Goal: Task Accomplishment & Management: Complete application form

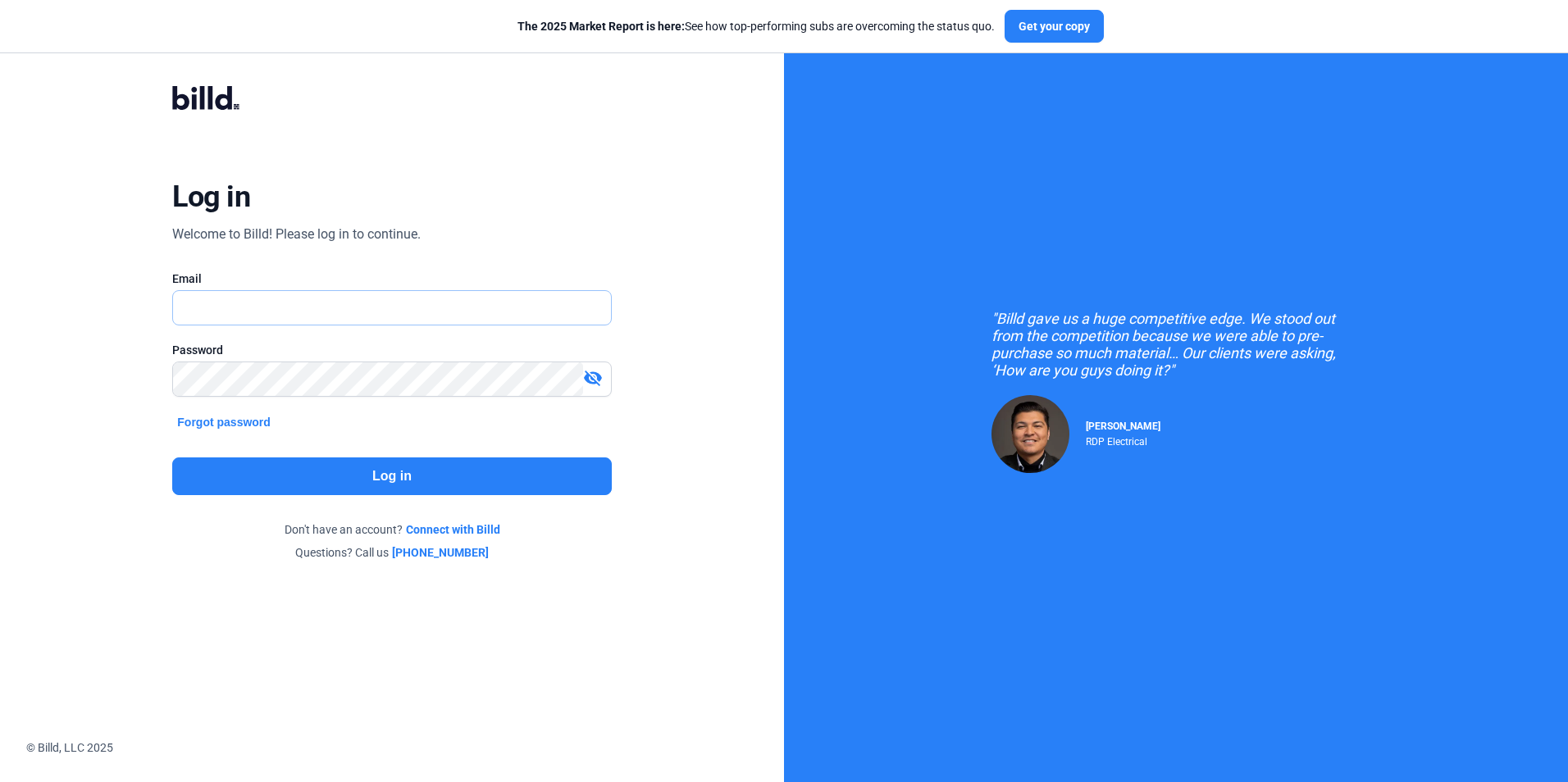
type input "[EMAIL_ADDRESS][DOMAIN_NAME]"
click at [527, 475] on button "Log in" at bounding box center [391, 476] width 438 height 38
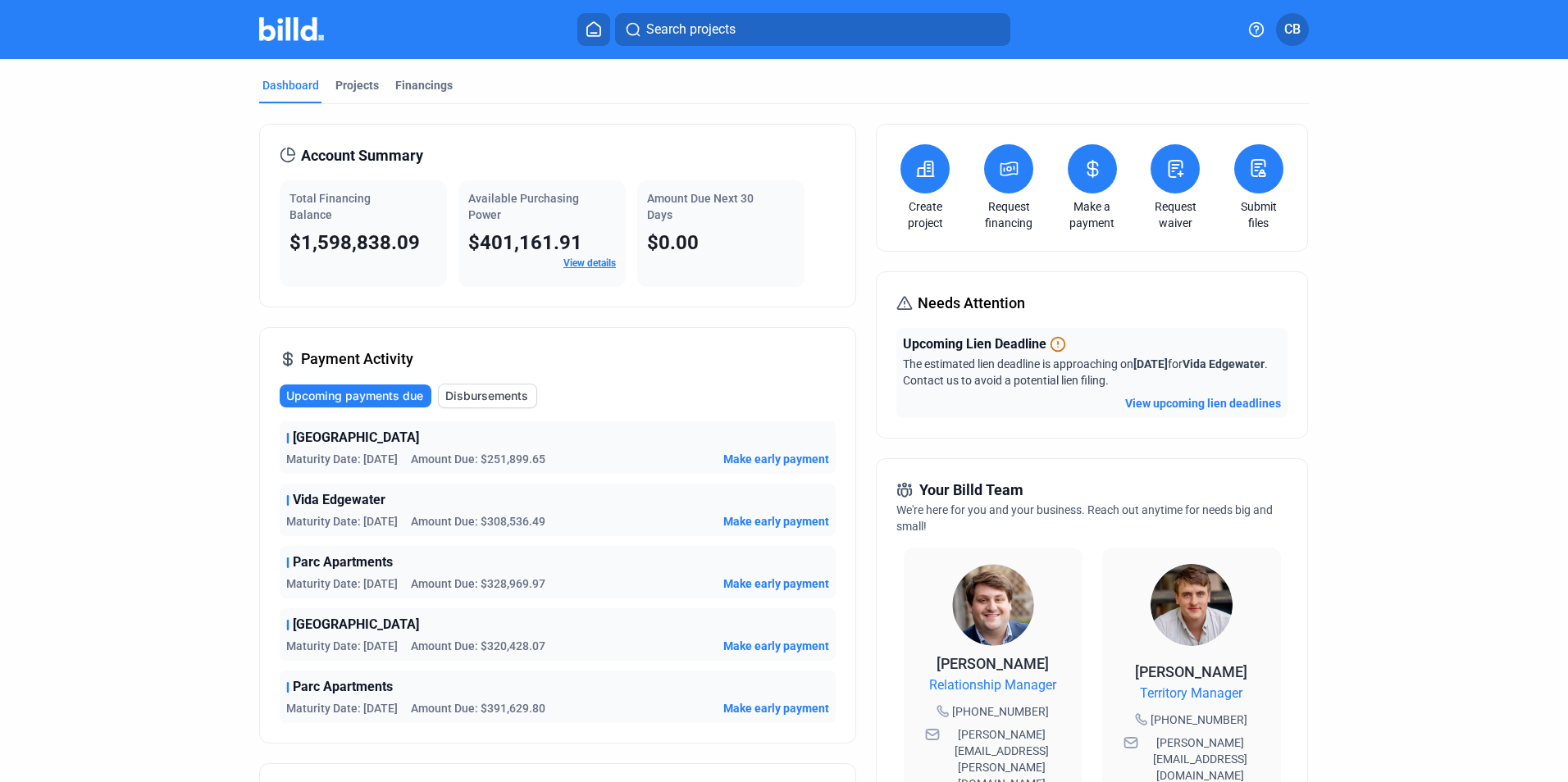
click at [1186, 194] on div "Request waiver" at bounding box center [1175, 187] width 57 height 87
click at [1172, 185] on button at bounding box center [1176, 169] width 50 height 50
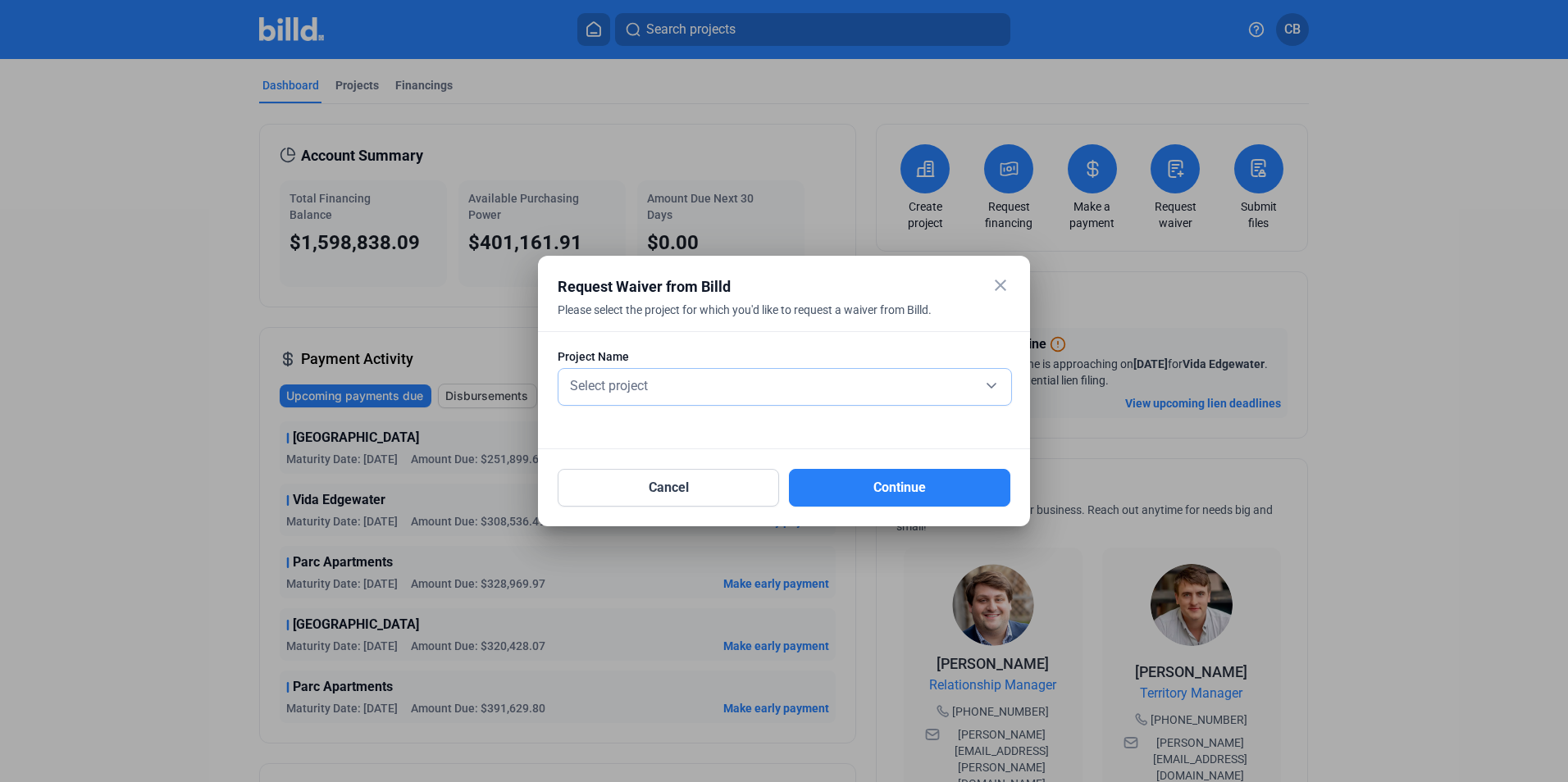
click at [801, 380] on div "Select project" at bounding box center [784, 384] width 437 height 23
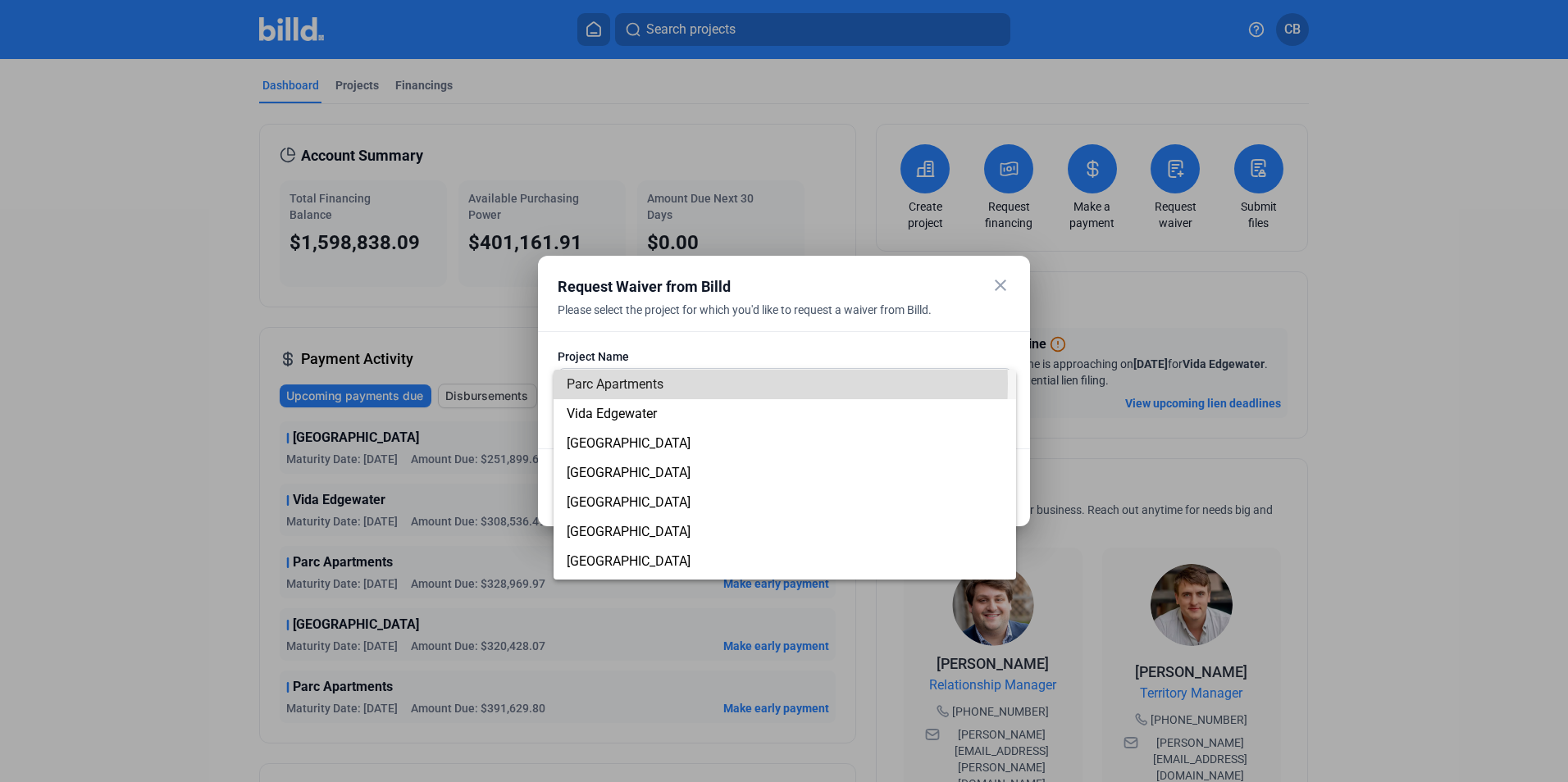
click at [631, 383] on span "Parc Apartments" at bounding box center [614, 383] width 97 height 16
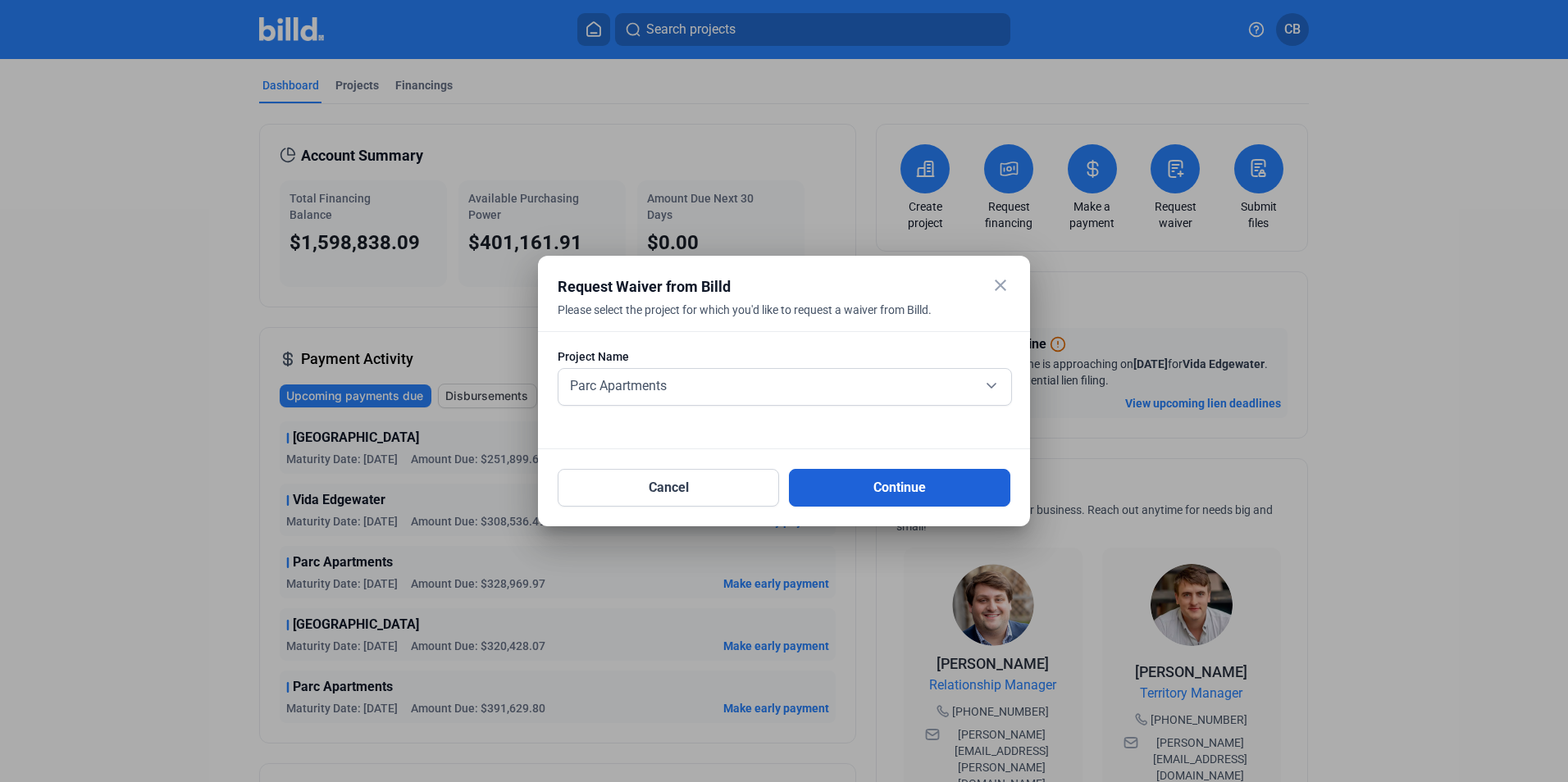
click at [895, 482] on button "Continue" at bounding box center [899, 487] width 222 height 38
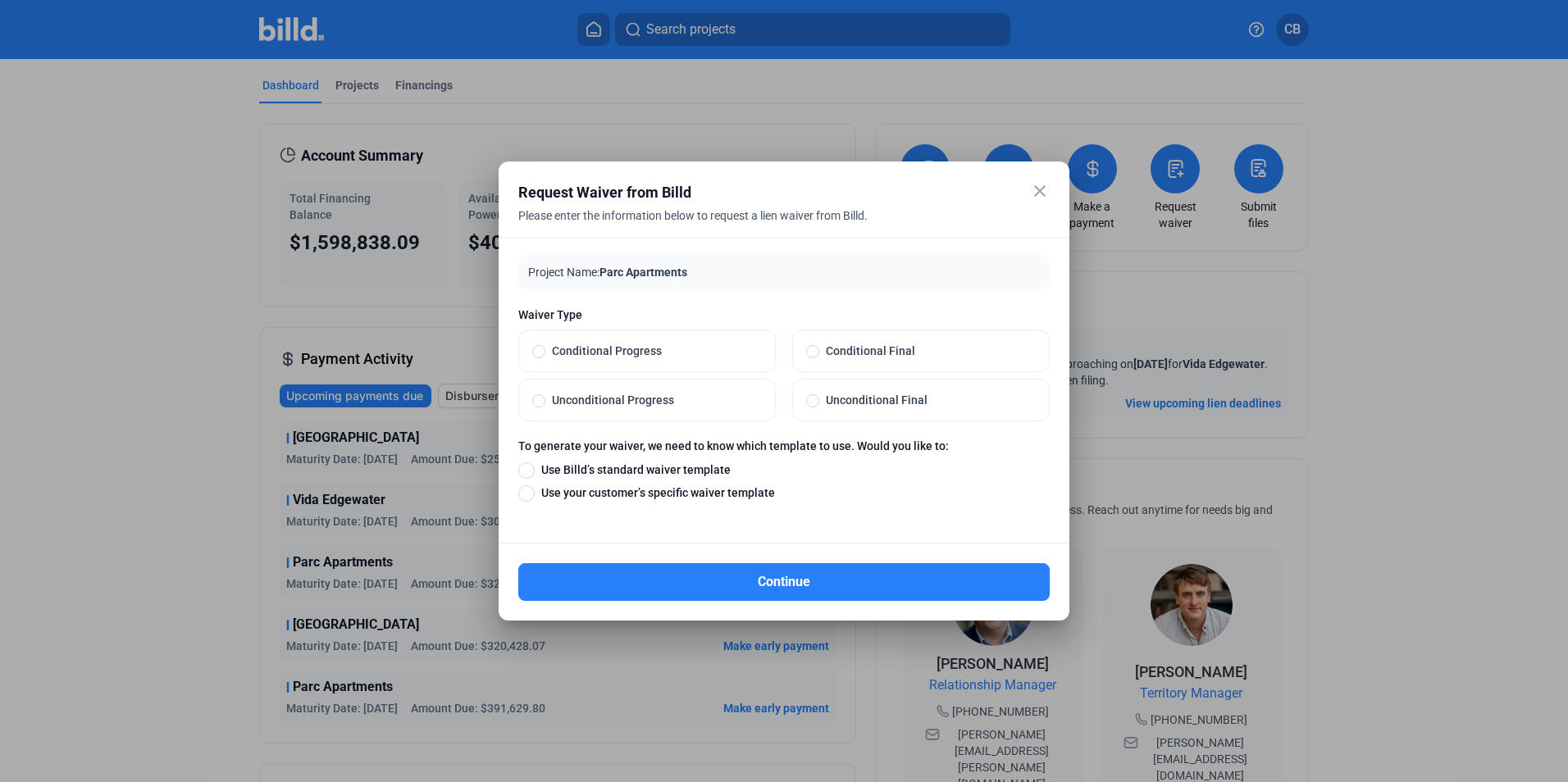
click at [608, 402] on span "Unconditional Progress" at bounding box center [653, 400] width 217 height 17
click at [545, 402] on input "Unconditional Progress" at bounding box center [539, 400] width 13 height 15
radio input "true"
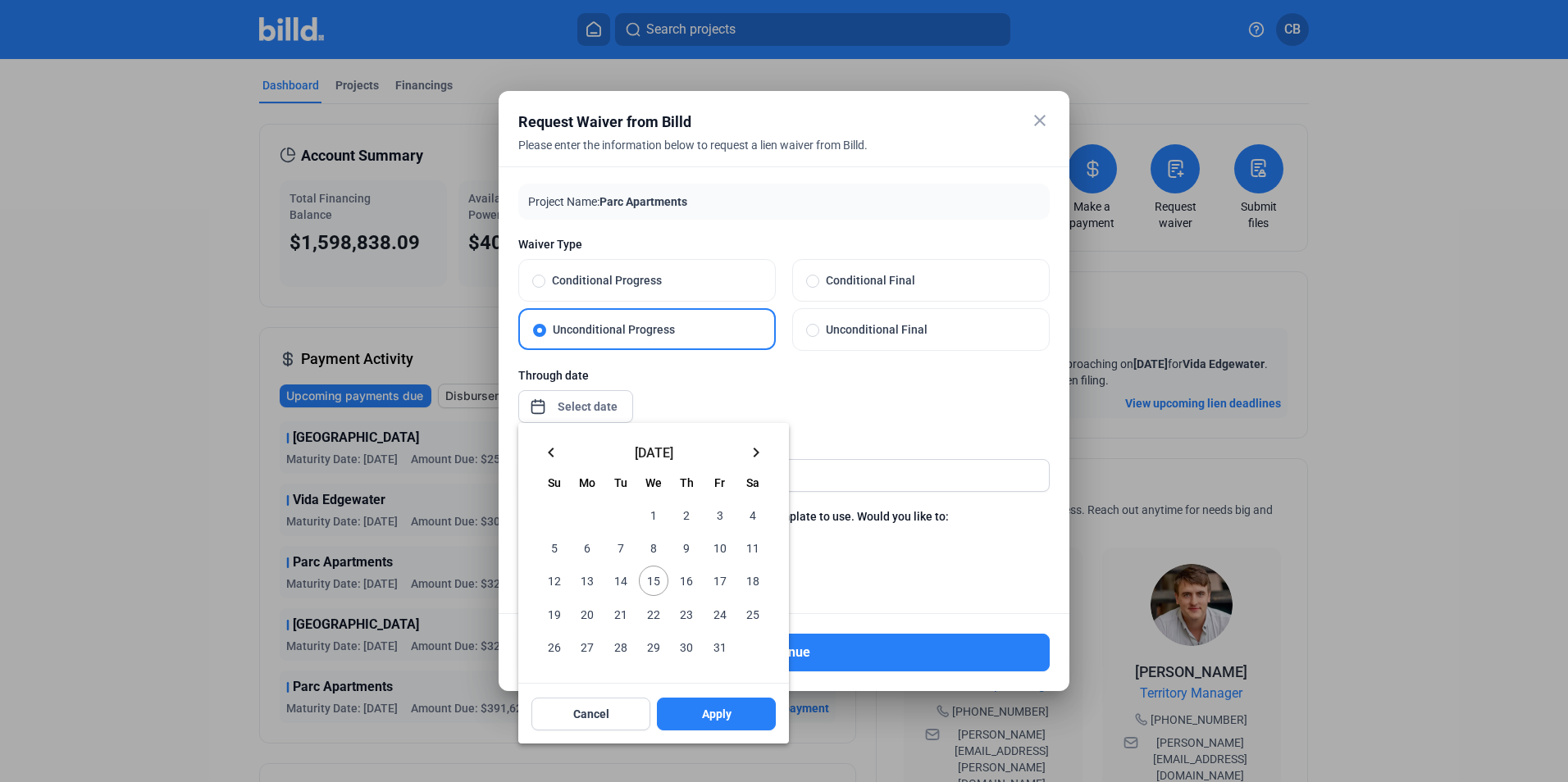
click at [589, 408] on div "close Request Waiver from Billd Please enter the information below to request a…" at bounding box center [784, 391] width 1568 height 782
click at [551, 449] on mat-icon "keyboard_arrow_left" at bounding box center [551, 452] width 19 height 19
click at [551, 448] on mat-icon "keyboard_arrow_left" at bounding box center [551, 452] width 19 height 19
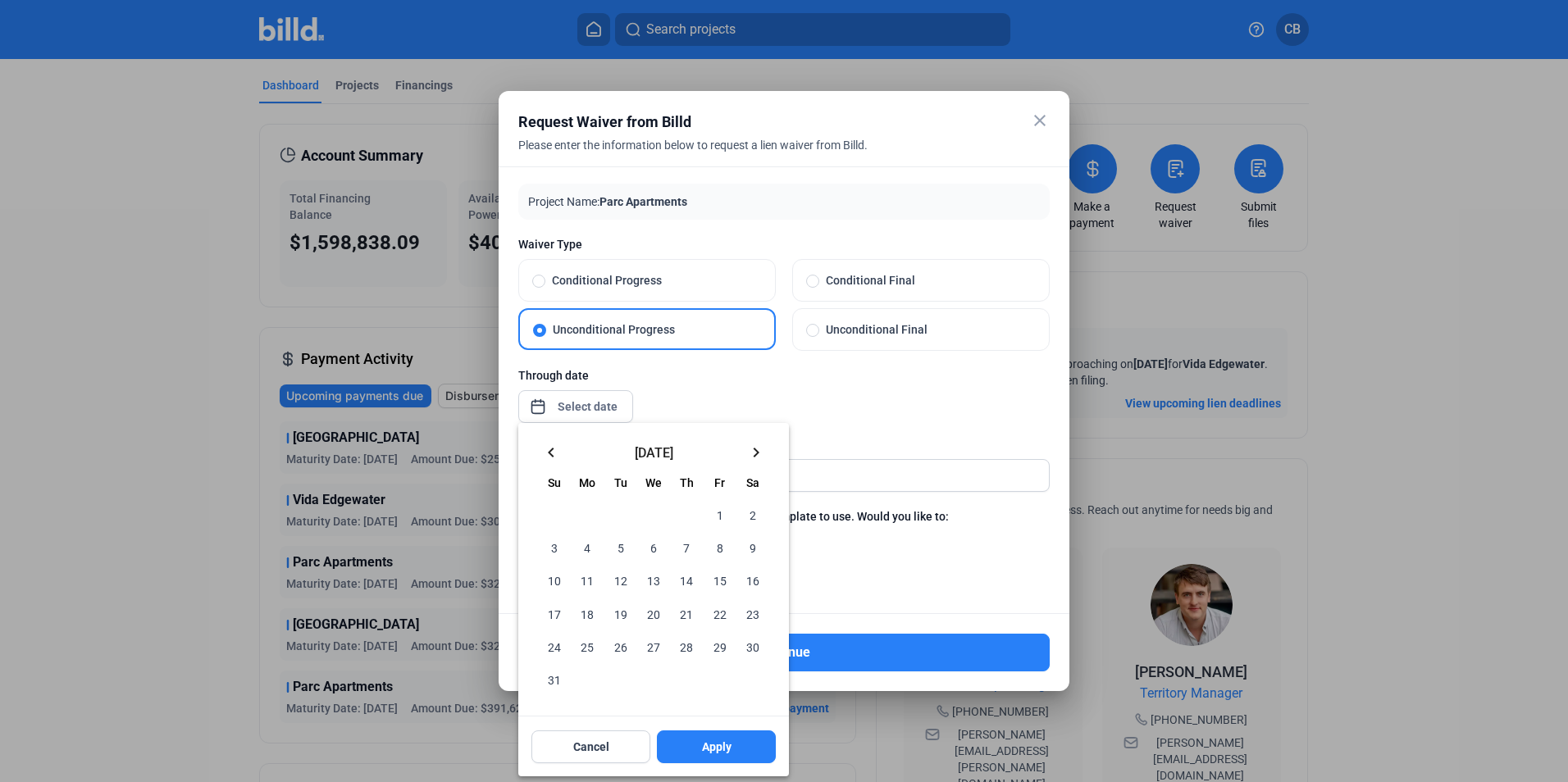
click at [554, 683] on span "31" at bounding box center [554, 679] width 29 height 29
click at [710, 747] on span "Apply" at bounding box center [717, 747] width 29 height 17
type input "[DATE]"
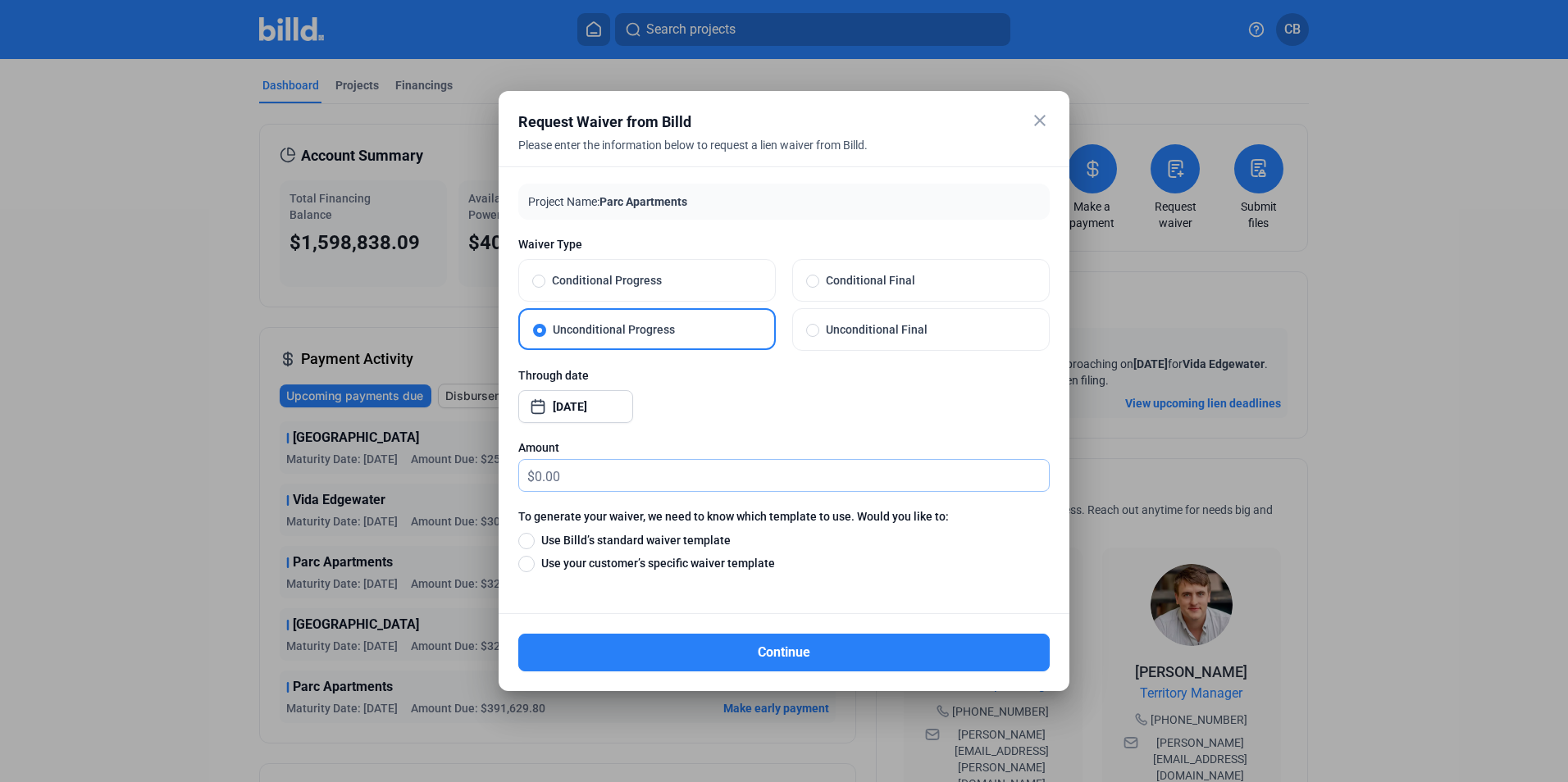
click at [642, 482] on input "text" at bounding box center [791, 475] width 514 height 32
type input "10.00"
click at [645, 544] on span "Use Billd’s standard waiver template" at bounding box center [632, 540] width 196 height 17
click at [535, 544] on input "Use Billd’s standard waiver template" at bounding box center [527, 540] width 17 height 18
radio input "true"
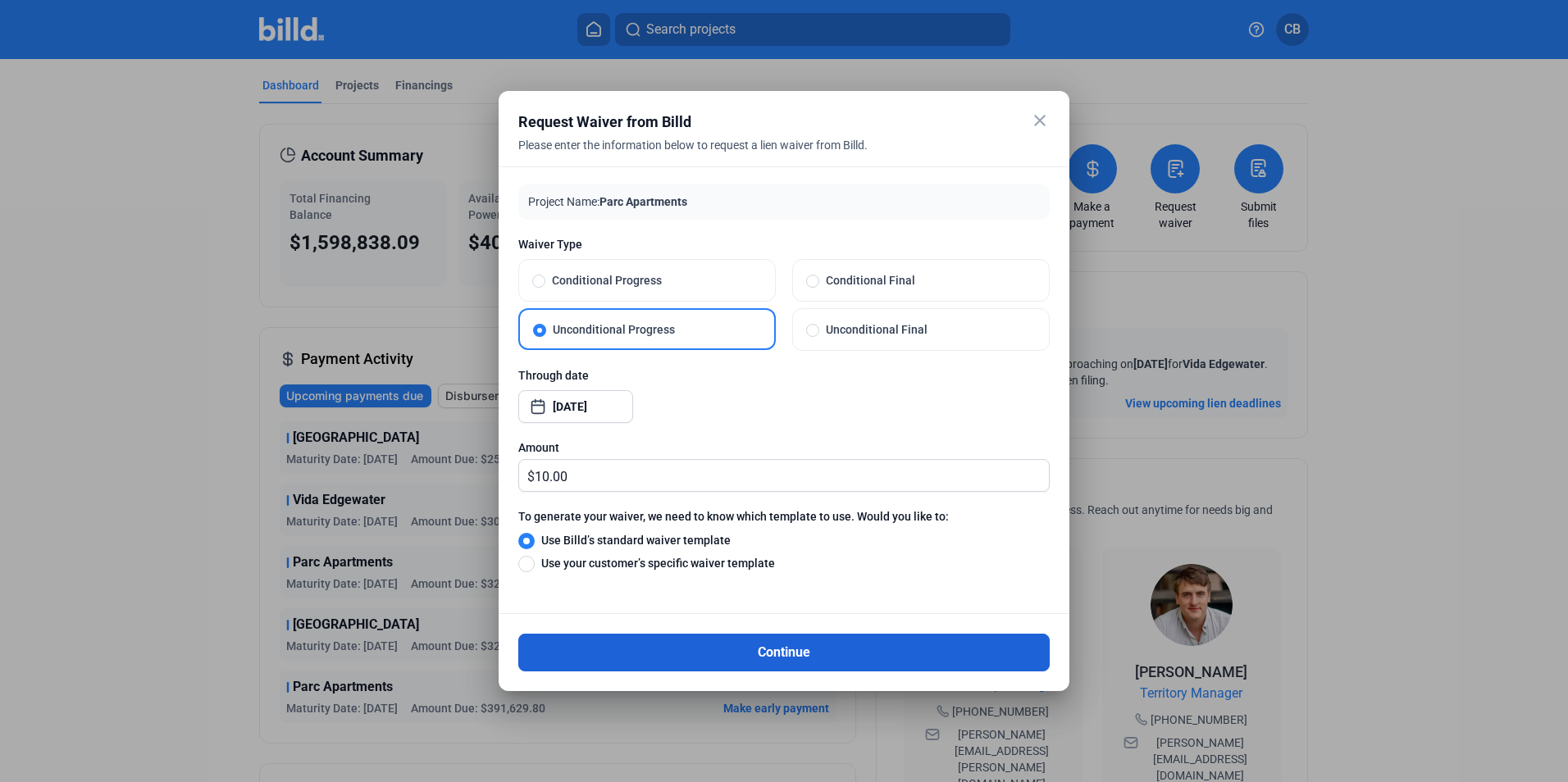
click at [662, 648] on button "Continue" at bounding box center [784, 652] width 531 height 38
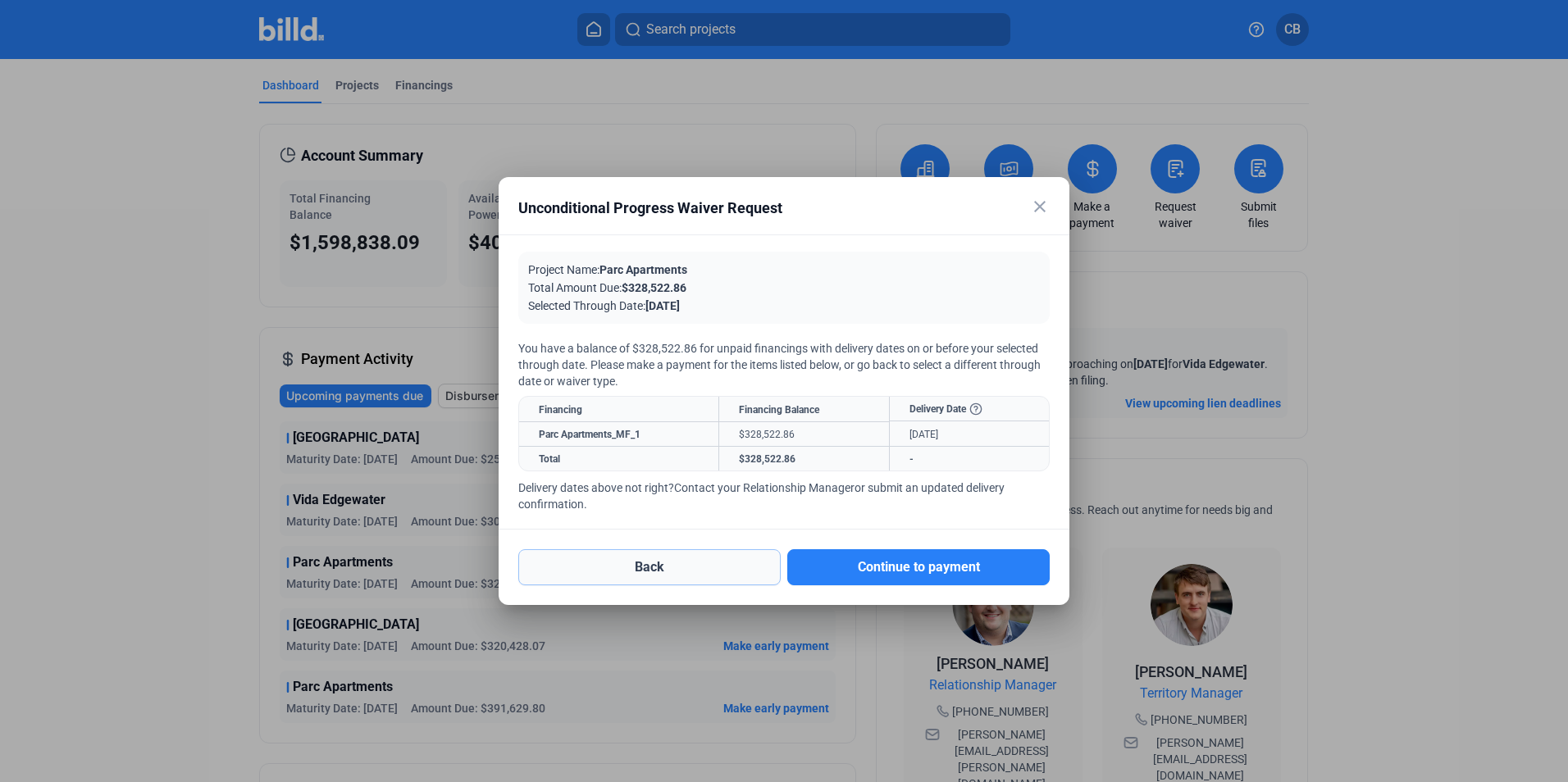
click at [655, 571] on button "Back" at bounding box center [649, 567] width 262 height 36
